Goal: Transaction & Acquisition: Purchase product/service

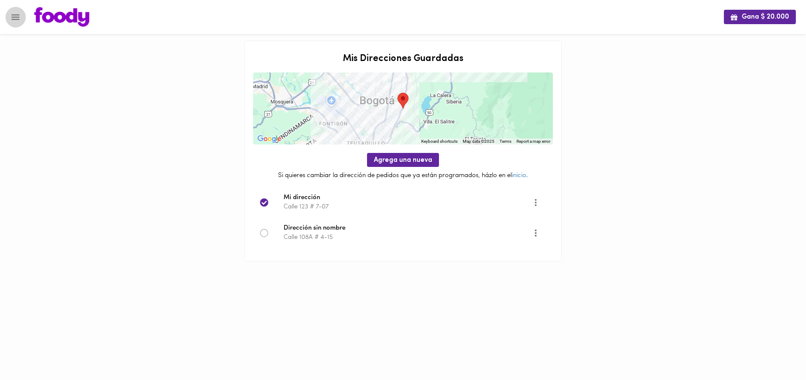
click at [18, 17] on icon "Menu" at bounding box center [15, 17] width 8 height 6
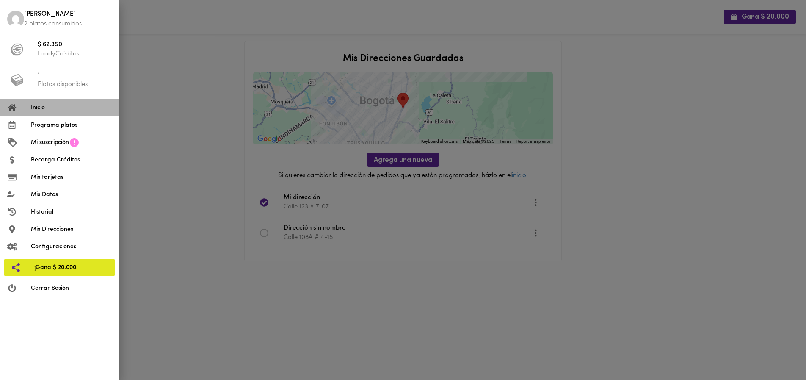
click at [41, 108] on span "Inicio" at bounding box center [71, 107] width 81 height 9
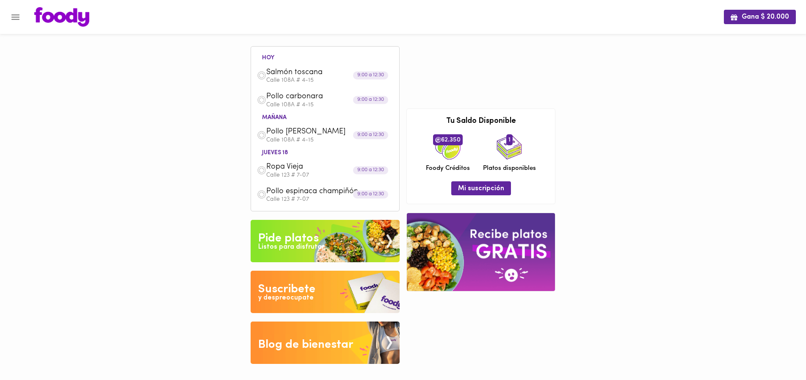
click at [20, 22] on button "Menu" at bounding box center [15, 17] width 21 height 21
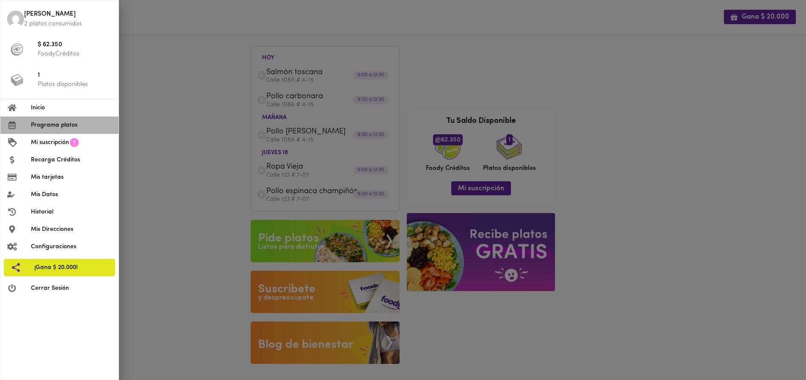
click at [47, 124] on span "Programa platos" at bounding box center [71, 125] width 81 height 9
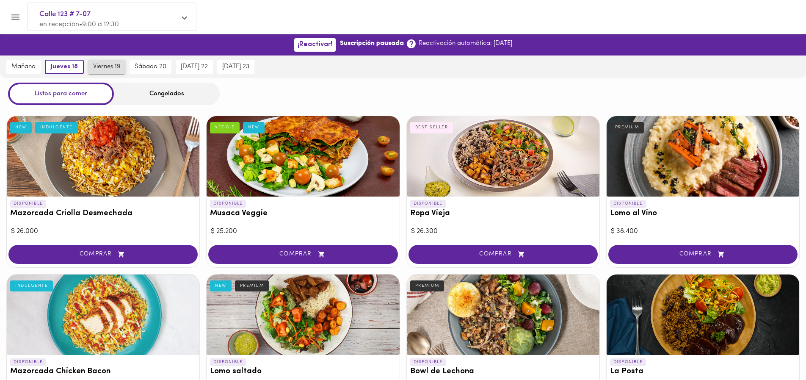
click at [106, 65] on span "viernes 19" at bounding box center [106, 67] width 27 height 8
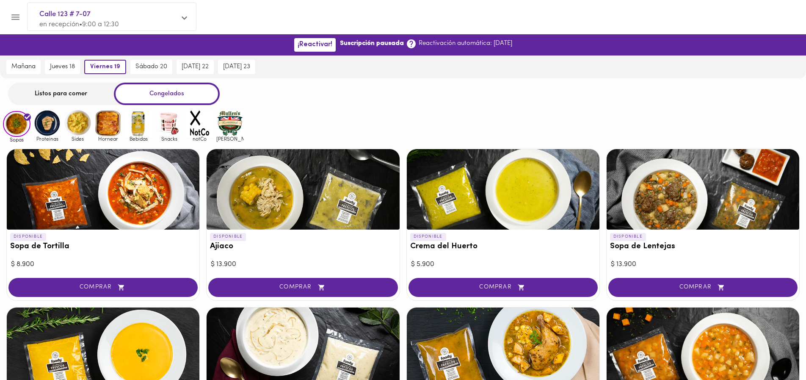
click at [72, 91] on div "Listos para comer" at bounding box center [61, 94] width 106 height 22
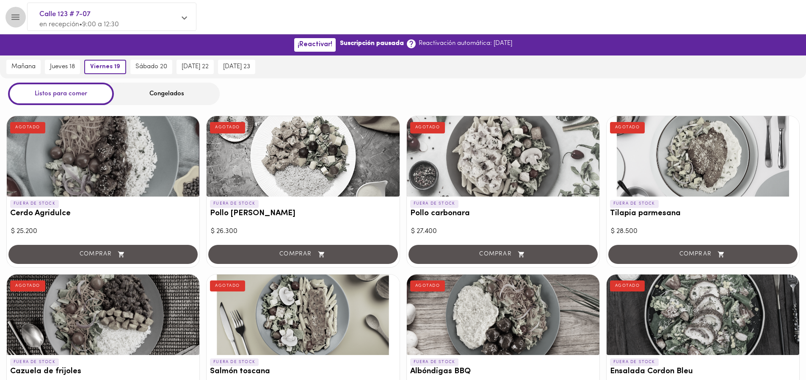
click at [15, 18] on icon "Menu" at bounding box center [15, 17] width 11 height 11
